Goal: Find specific page/section: Find specific page/section

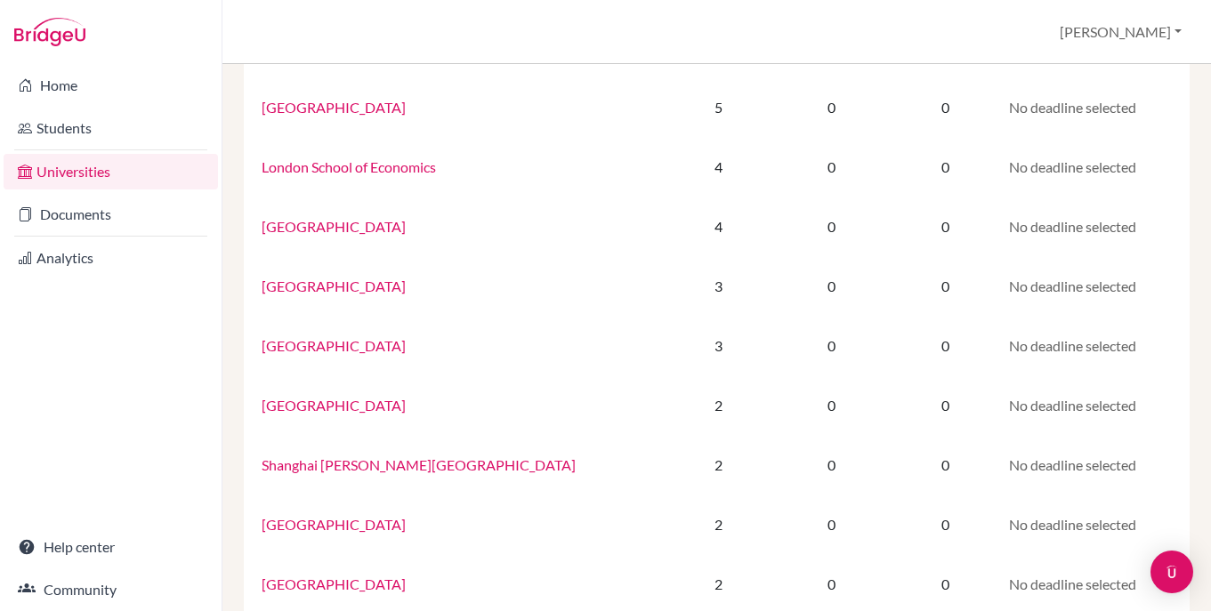
scroll to position [202, 0]
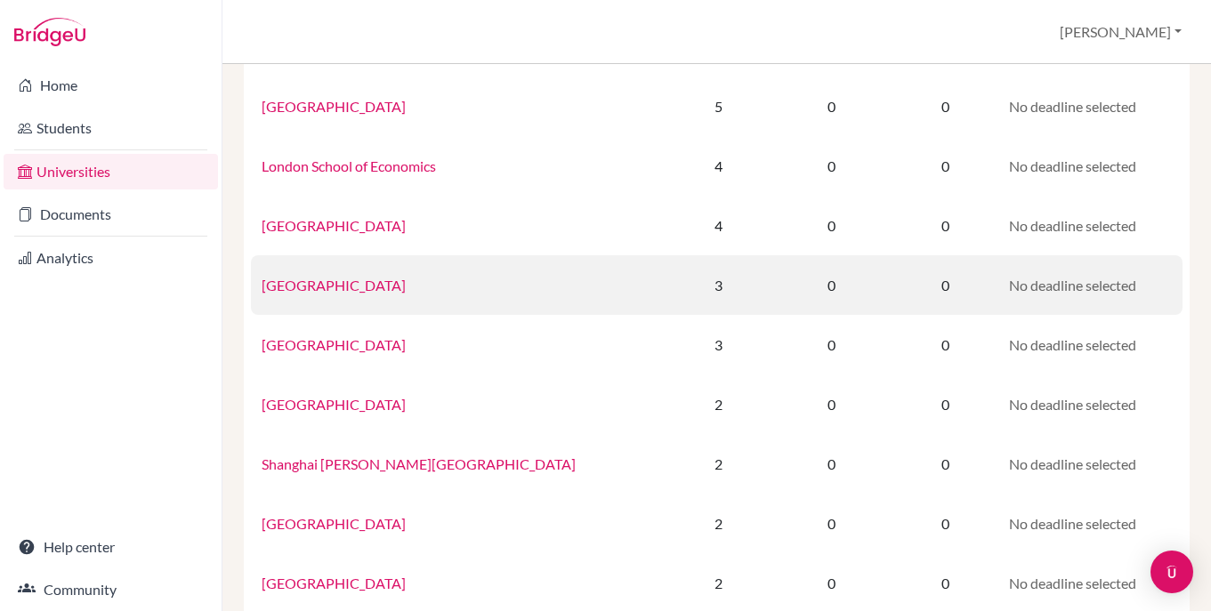
click at [324, 294] on link "[GEOGRAPHIC_DATA]" at bounding box center [334, 285] width 144 height 17
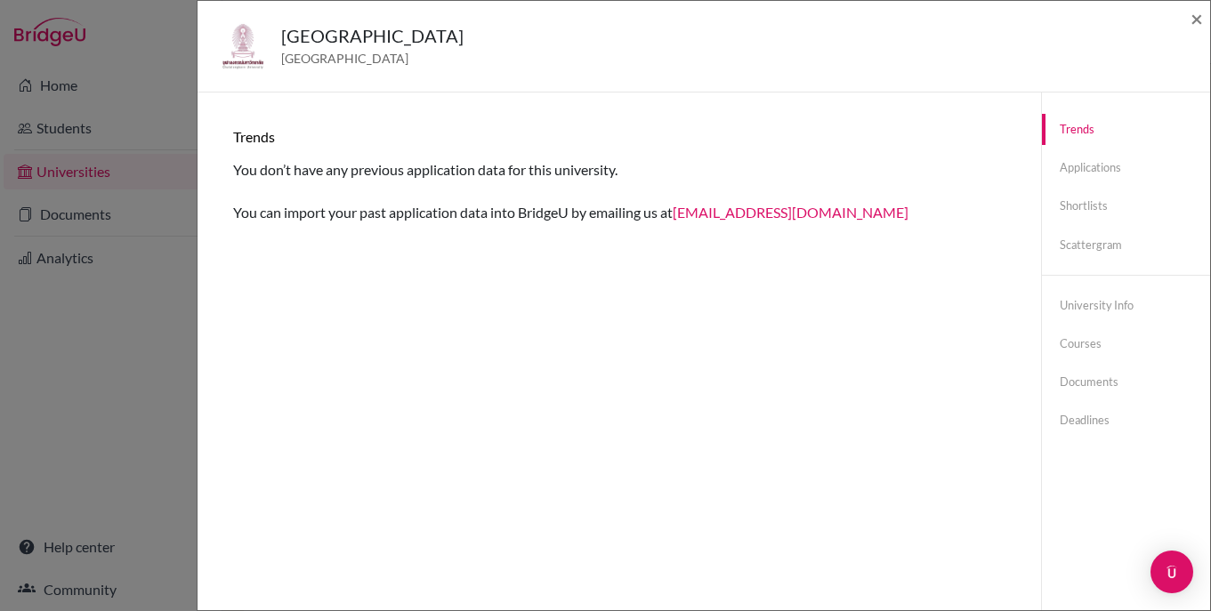
click at [141, 279] on div "[GEOGRAPHIC_DATA] [GEOGRAPHIC_DATA] × Trends You don’t have any previous applic…" at bounding box center [605, 305] width 1211 height 611
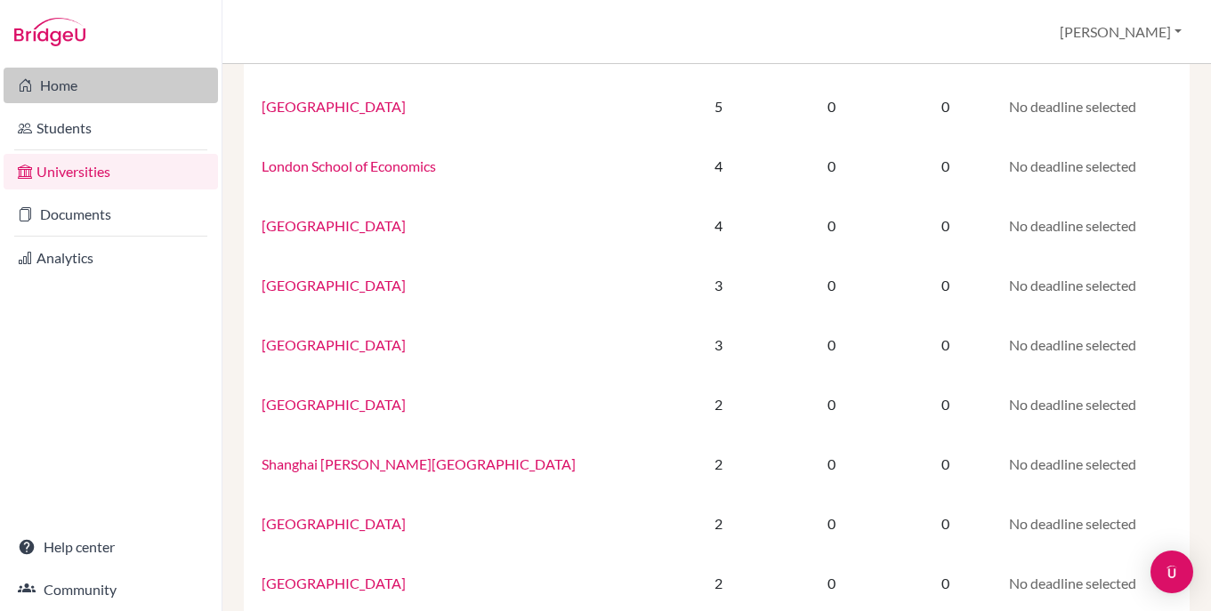
click at [57, 78] on link "Home" at bounding box center [111, 86] width 214 height 36
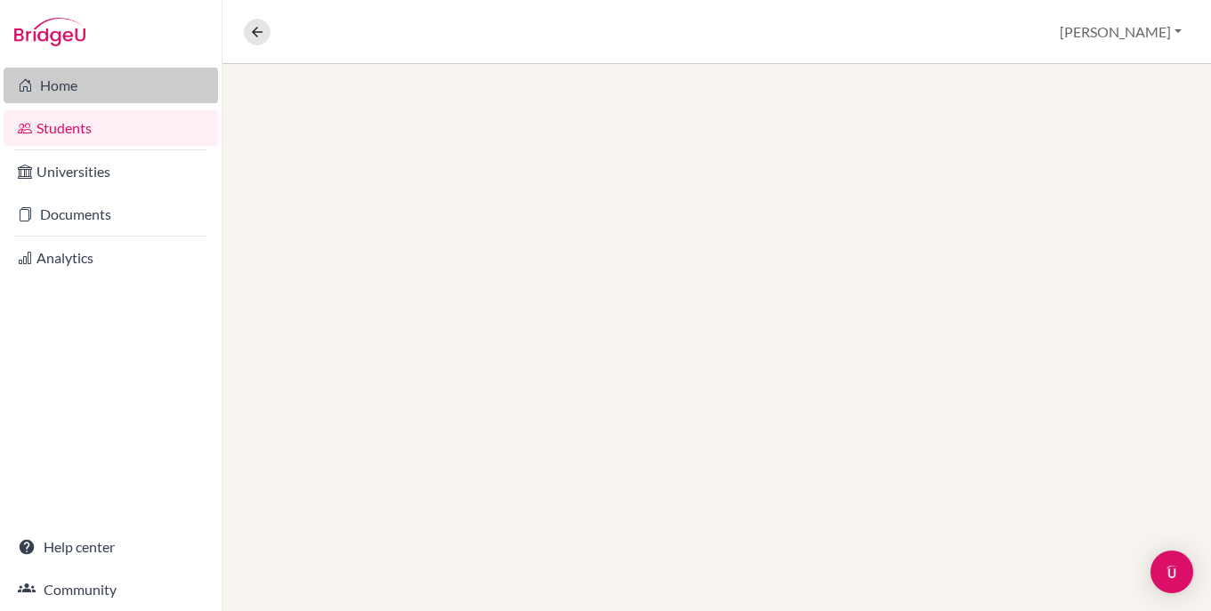
click at [56, 83] on link "Home" at bounding box center [111, 86] width 214 height 36
